Goal: Navigation & Orientation: Understand site structure

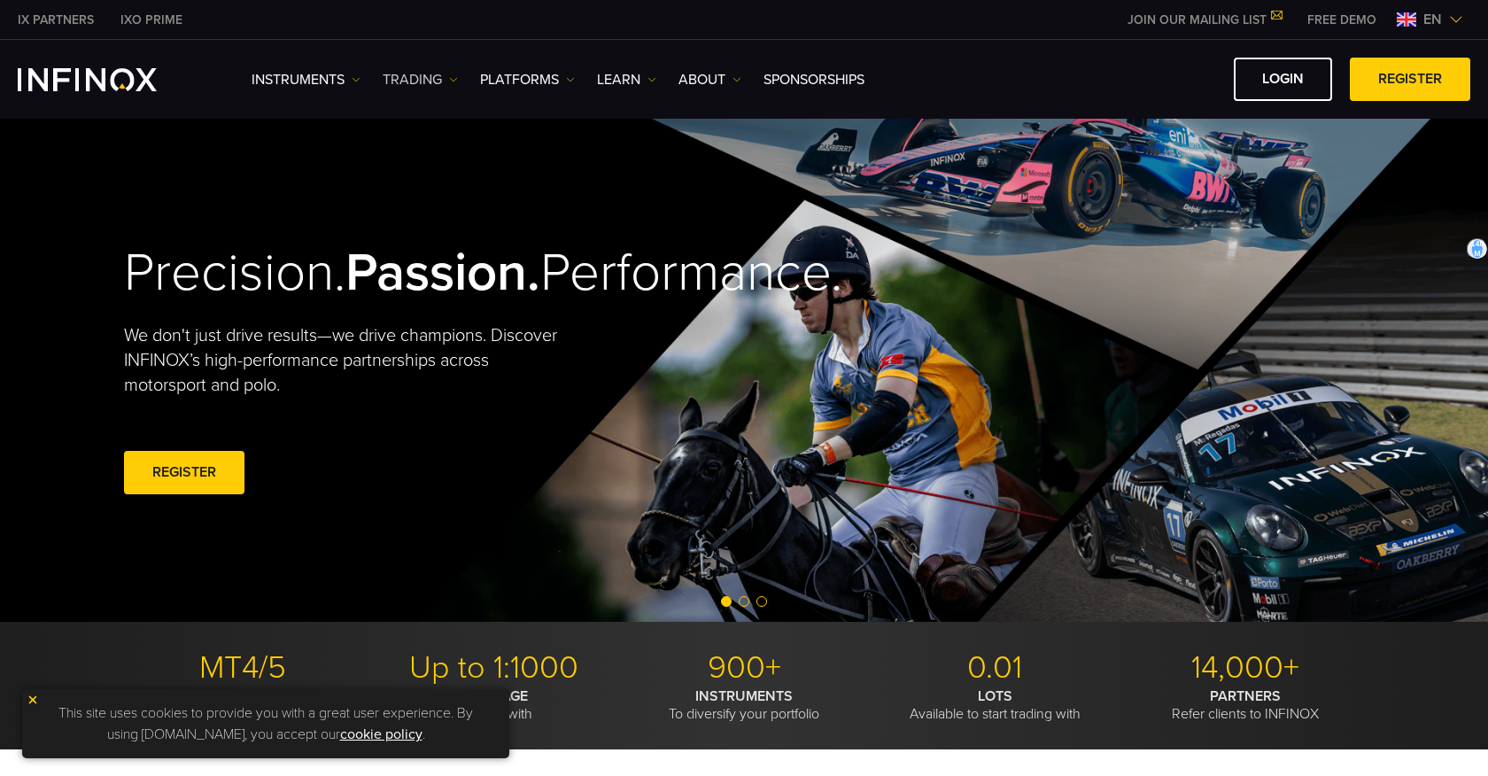
click at [448, 81] on link "TRADING" at bounding box center [420, 79] width 75 height 21
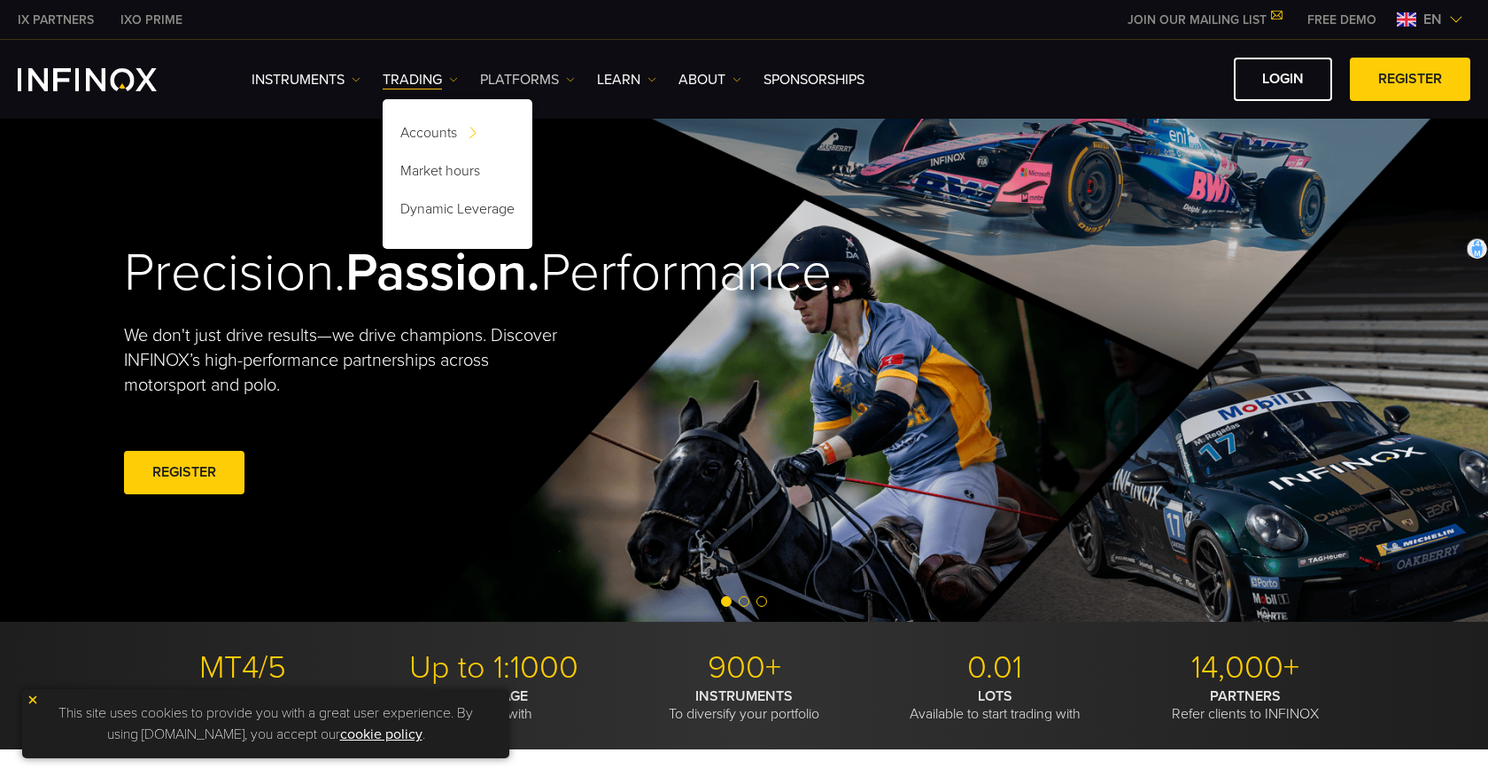
click at [566, 77] on link "PLATFORMS" at bounding box center [527, 79] width 95 height 21
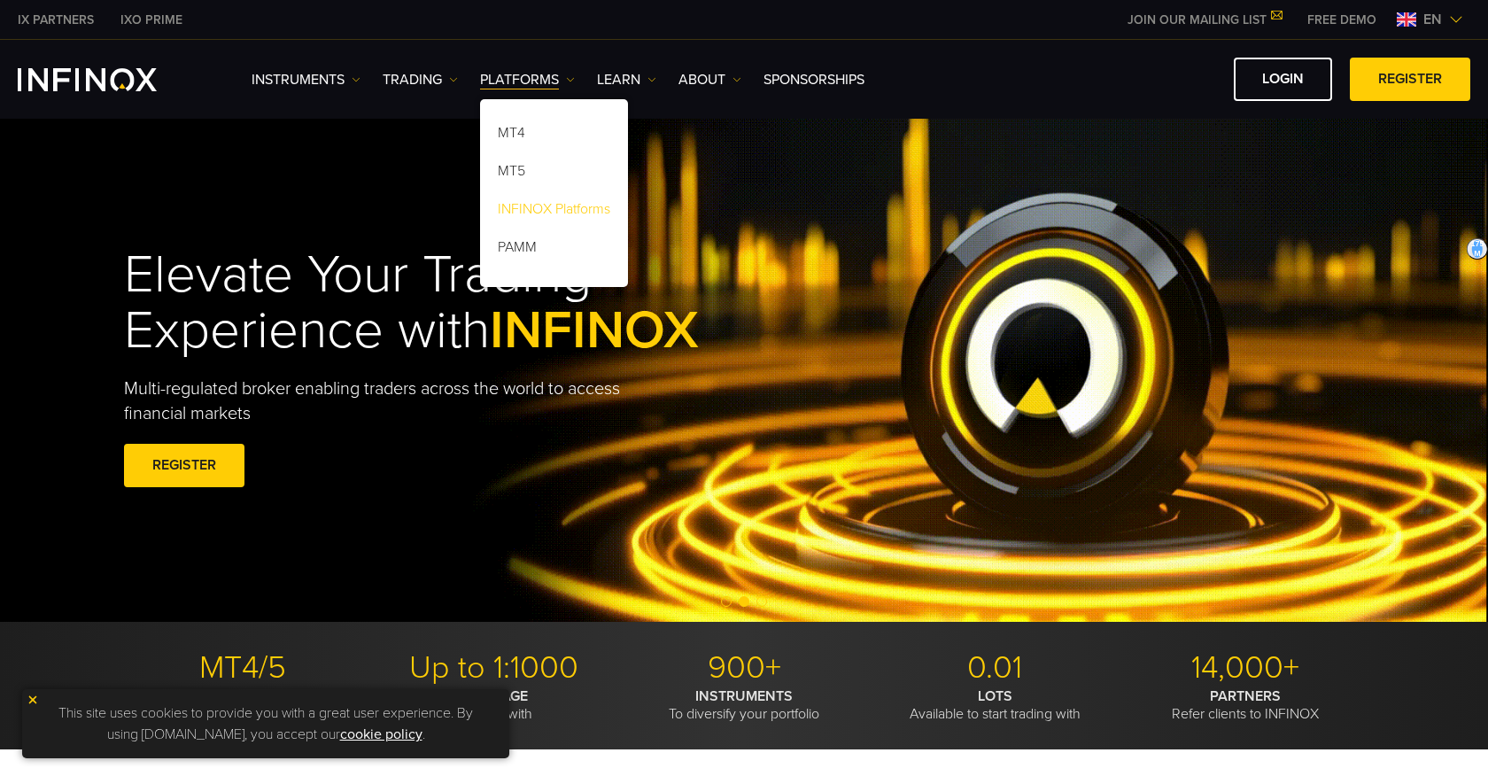
click at [538, 208] on link "INFINOX Platforms" at bounding box center [554, 212] width 148 height 38
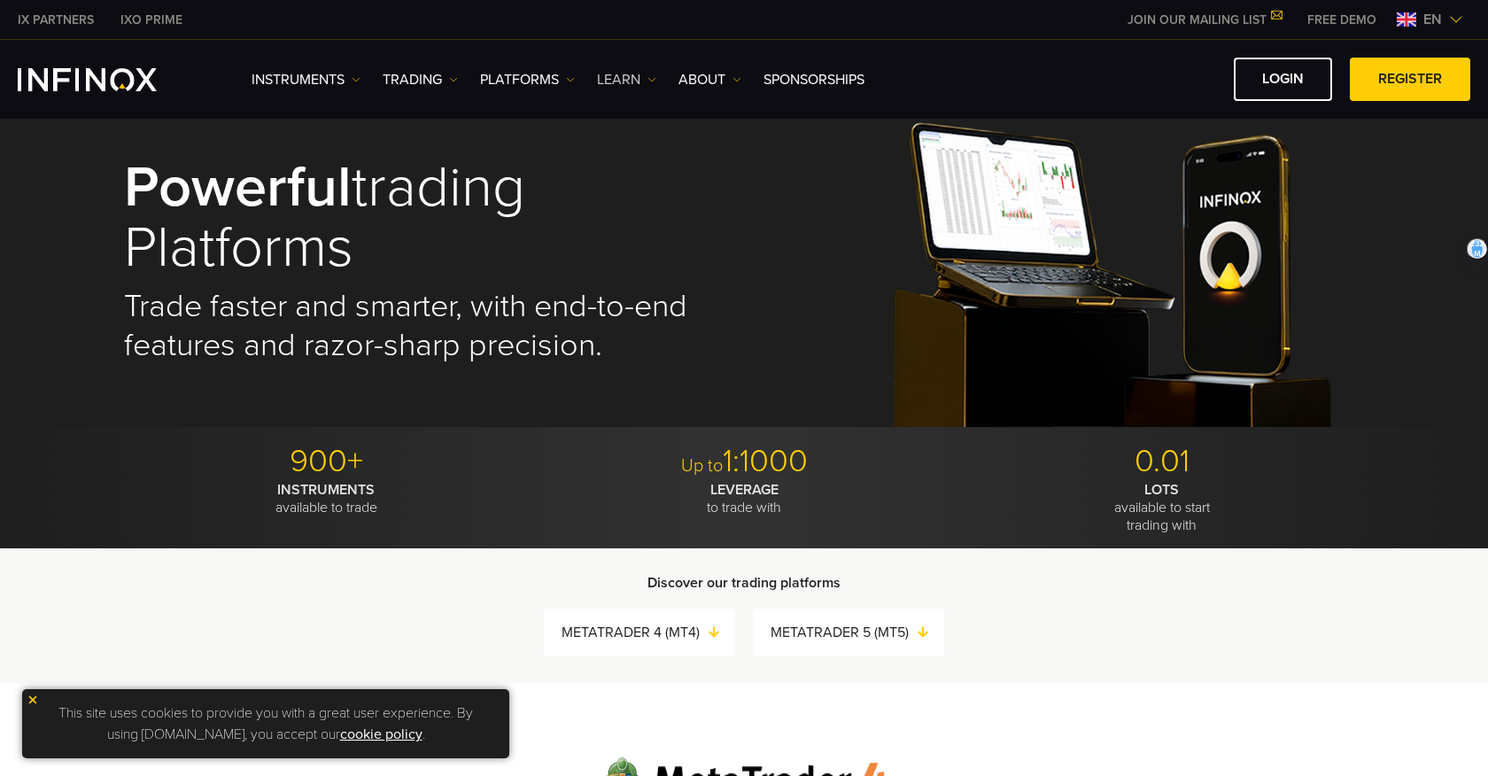
click at [644, 83] on link "Learn" at bounding box center [626, 79] width 59 height 21
